Goal: Navigation & Orientation: Find specific page/section

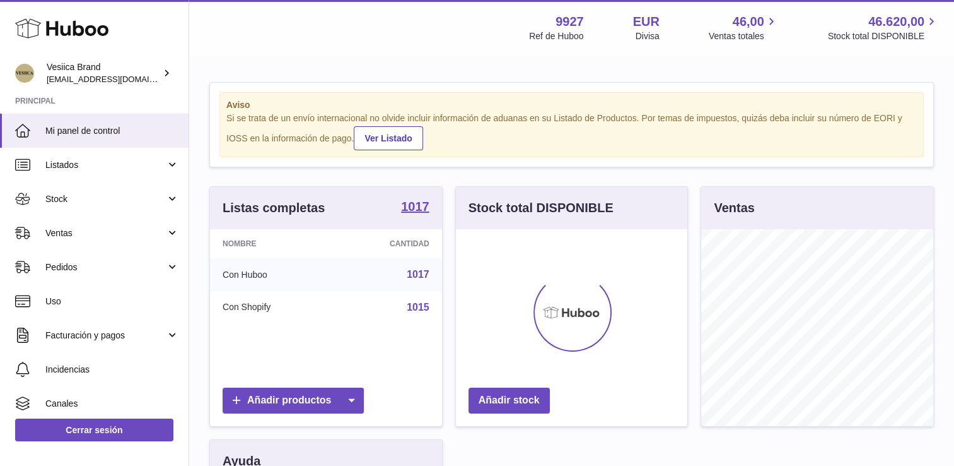
scroll to position [197, 232]
click at [68, 161] on span "Listados" at bounding box center [105, 165] width 120 height 12
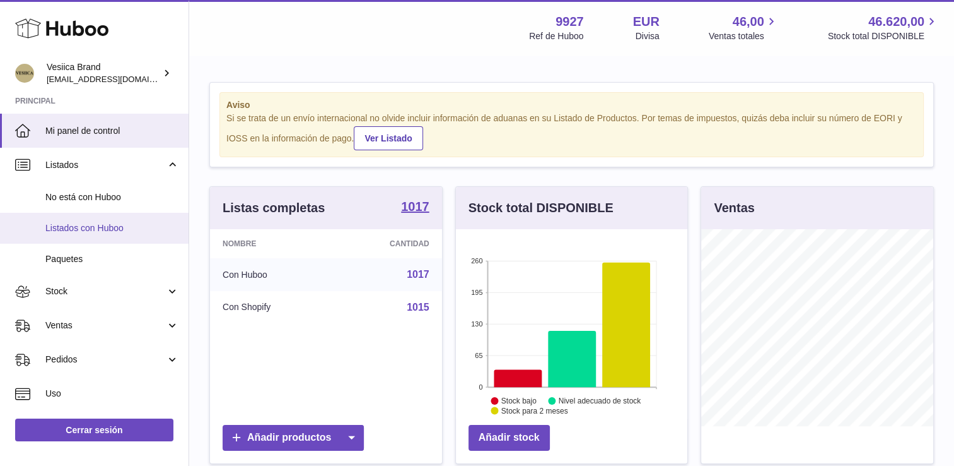
click at [68, 222] on span "Listados con Huboo" at bounding box center [112, 228] width 134 height 12
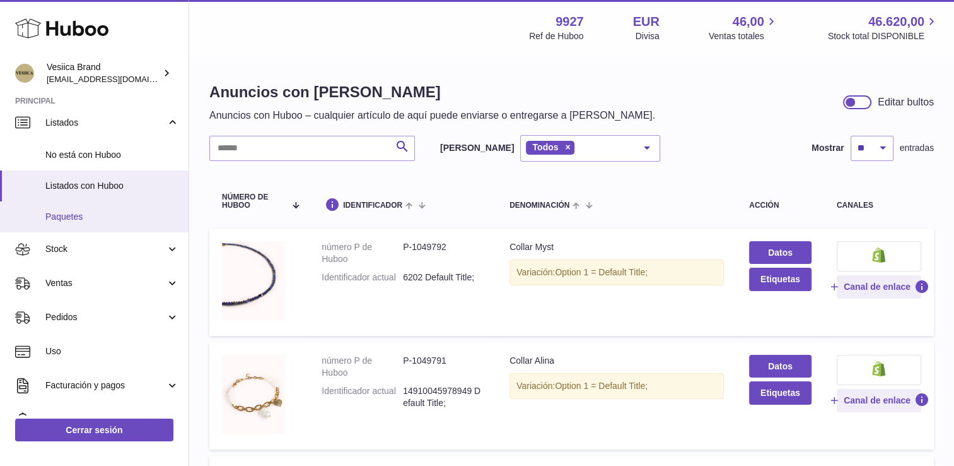
scroll to position [63, 0]
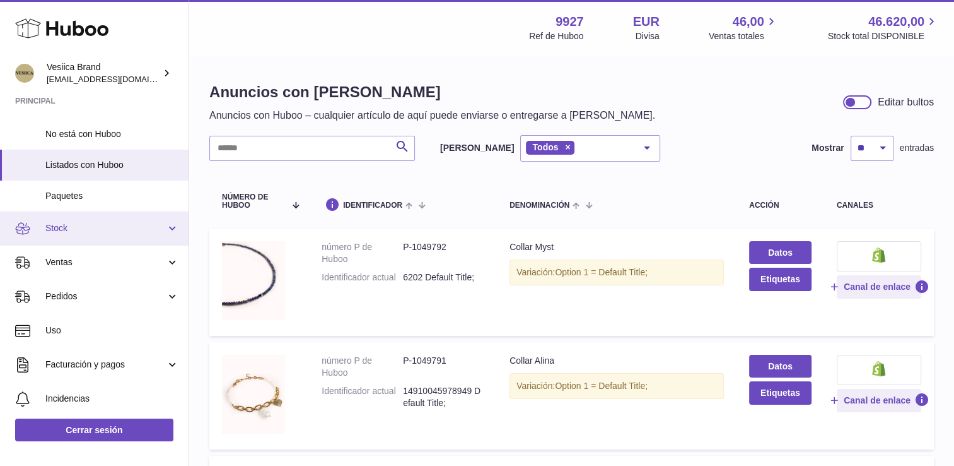
click at [86, 230] on span "Stock" at bounding box center [105, 228] width 120 height 12
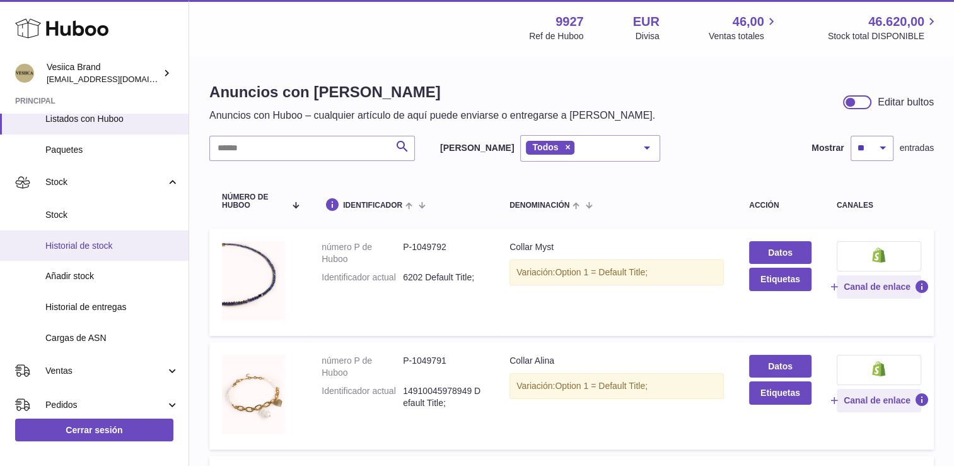
scroll to position [126, 0]
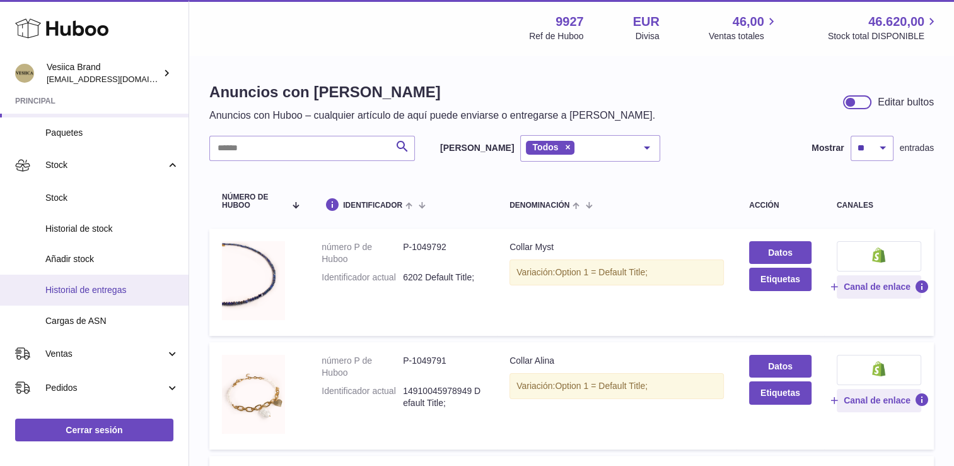
click at [111, 291] on span "Historial de entregas" at bounding box center [112, 290] width 134 height 12
